Goal: Task Accomplishment & Management: Use online tool/utility

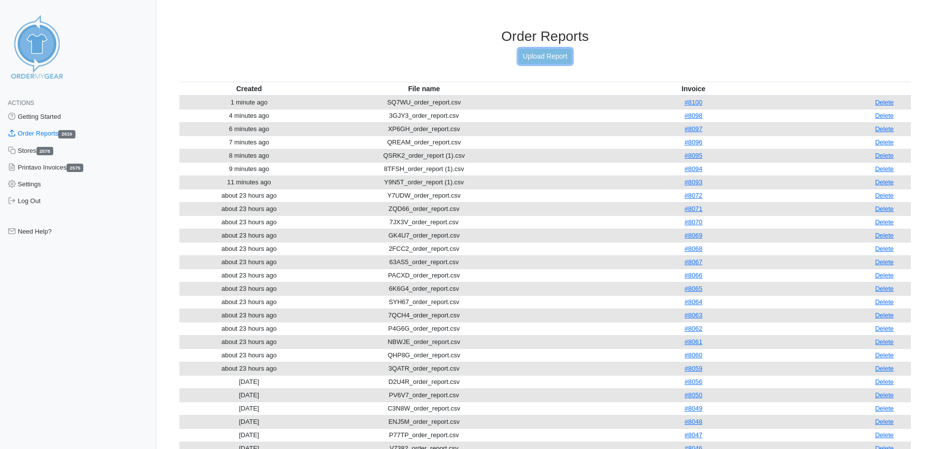
click at [544, 58] on link "Upload Report" at bounding box center [544, 56] width 53 height 15
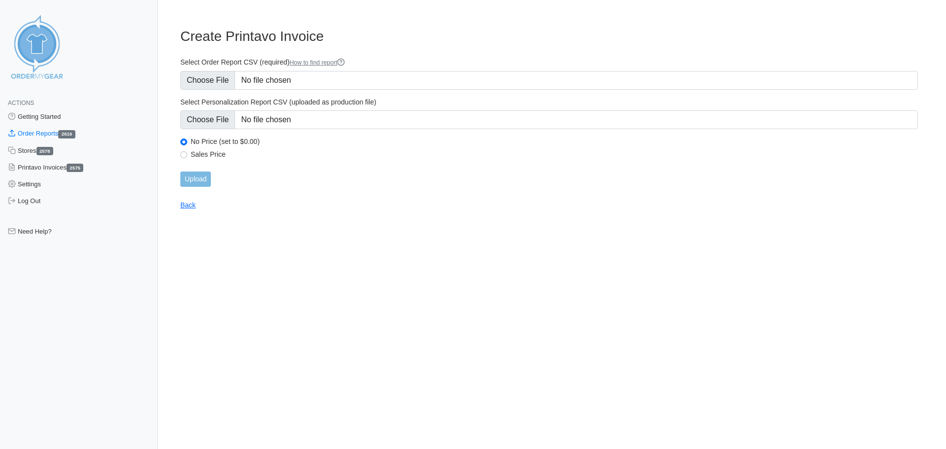
type input "C:\fakepath\GYZ6K_order_report.csv"
type input "C:\fakepath\GYZ6K_personalization_report.csv"
click at [196, 183] on input "Upload" at bounding box center [195, 179] width 31 height 15
